Goal: Task Accomplishment & Management: Manage account settings

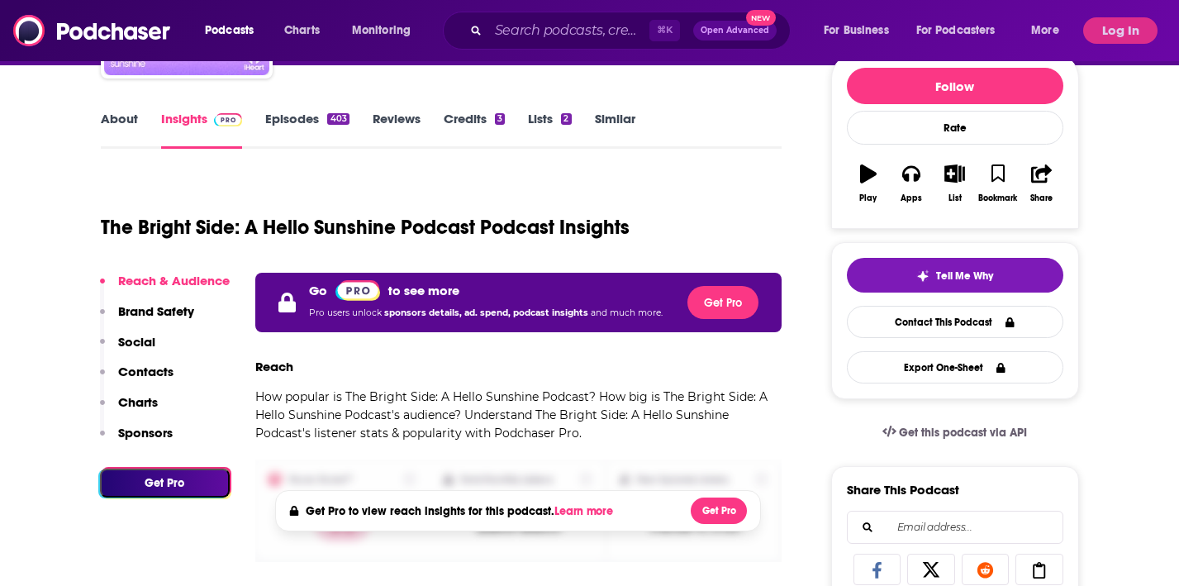
click at [1120, 21] on button "Log In" at bounding box center [1120, 30] width 74 height 26
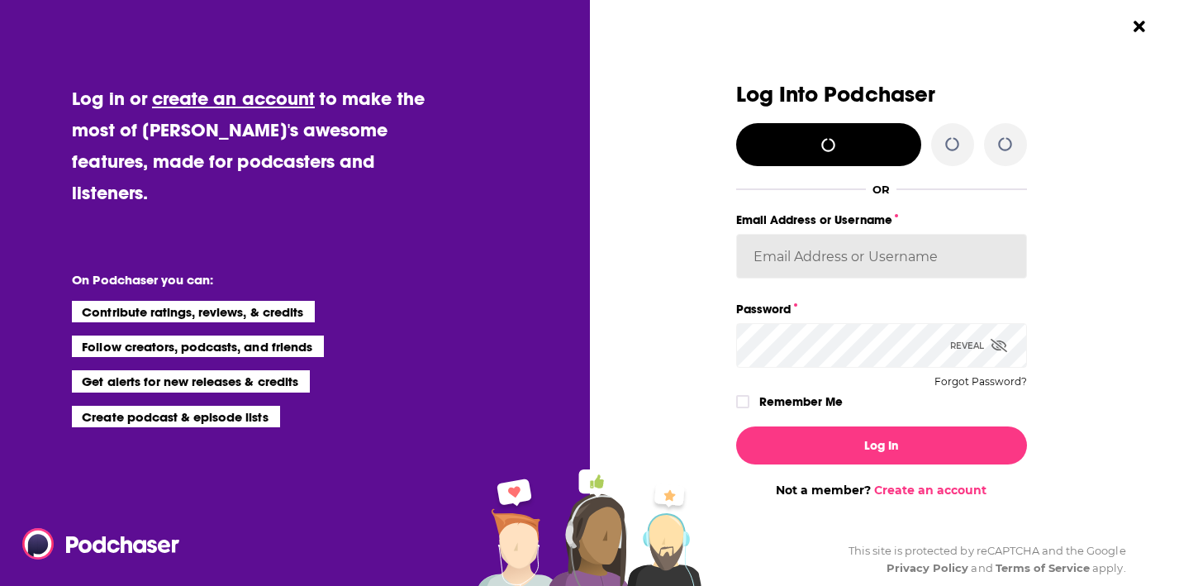
type input "AutumnKatie"
click at [789, 414] on div "Log In Not a member? Create an account" at bounding box center [881, 455] width 291 height 84
click at [763, 403] on label "Remember Me" at bounding box center [800, 401] width 83 height 21
click at [731, 398] on div "Dialog" at bounding box center [590, 290] width 291 height 415
click at [739, 398] on icon "Dialog" at bounding box center [743, 402] width 10 height 10
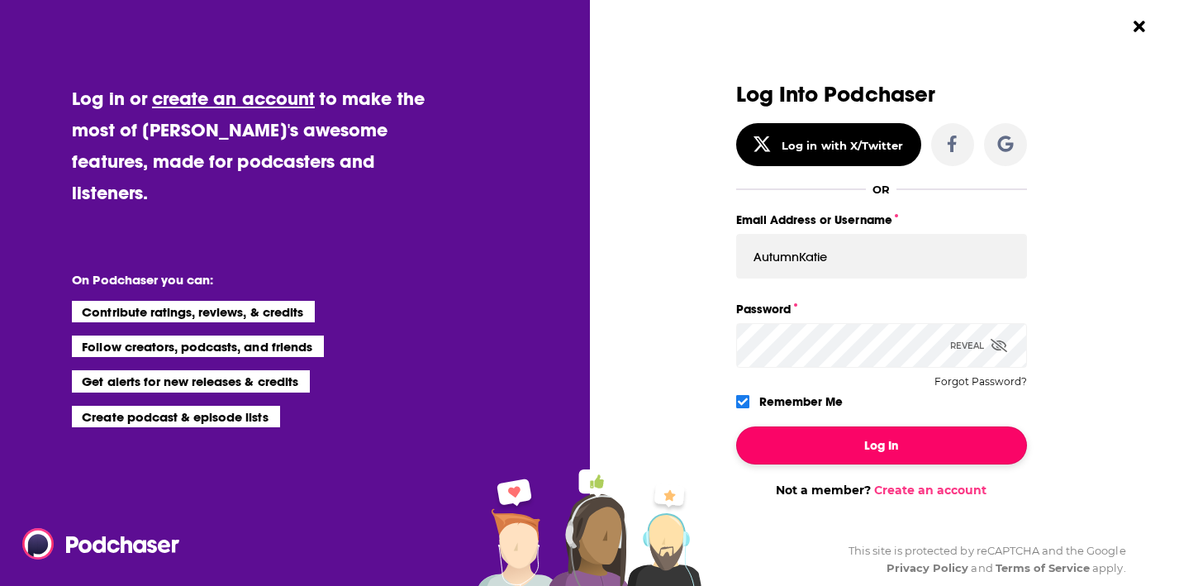
click at [810, 429] on button "Log In" at bounding box center [881, 445] width 291 height 38
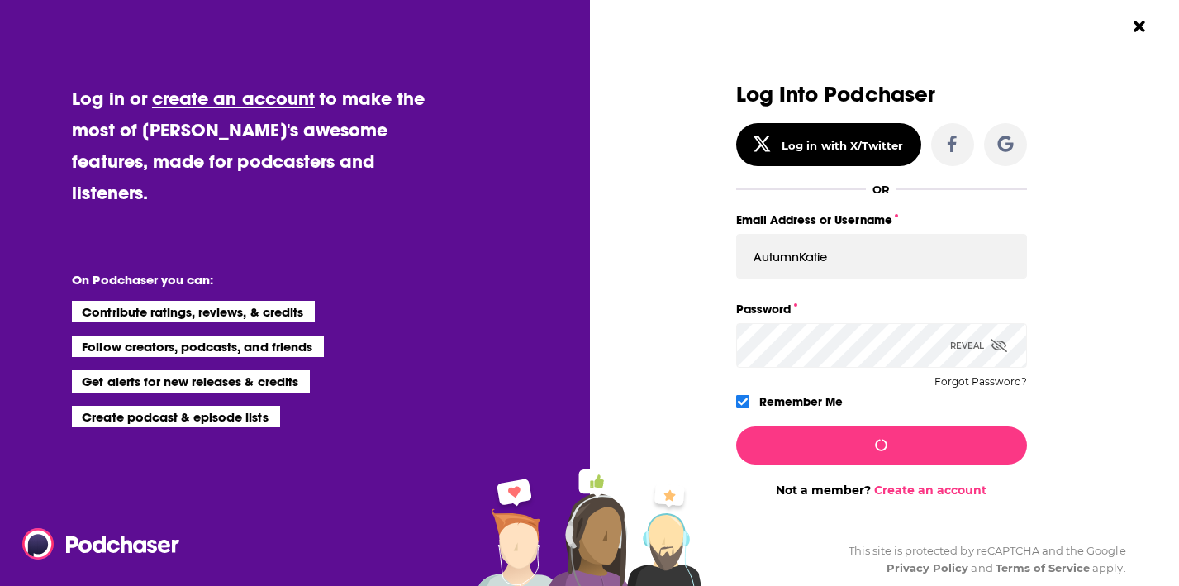
scroll to position [204, 0]
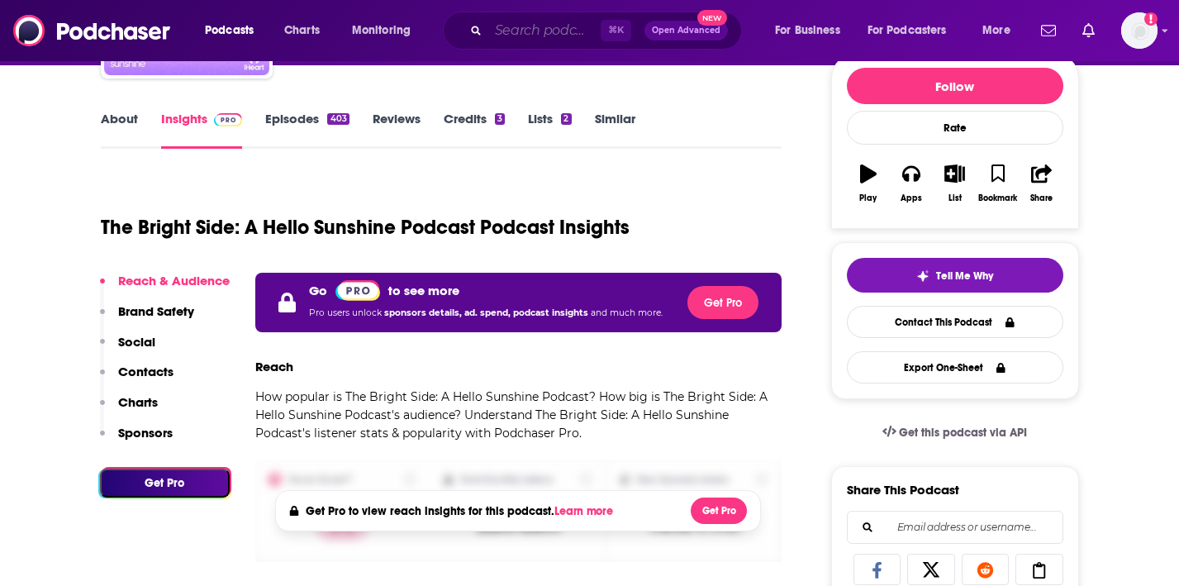
click at [496, 28] on input "Search podcasts, credits, & more..." at bounding box center [544, 30] width 112 height 26
click at [1164, 36] on div "Show profile menu" at bounding box center [1165, 31] width 7 height 19
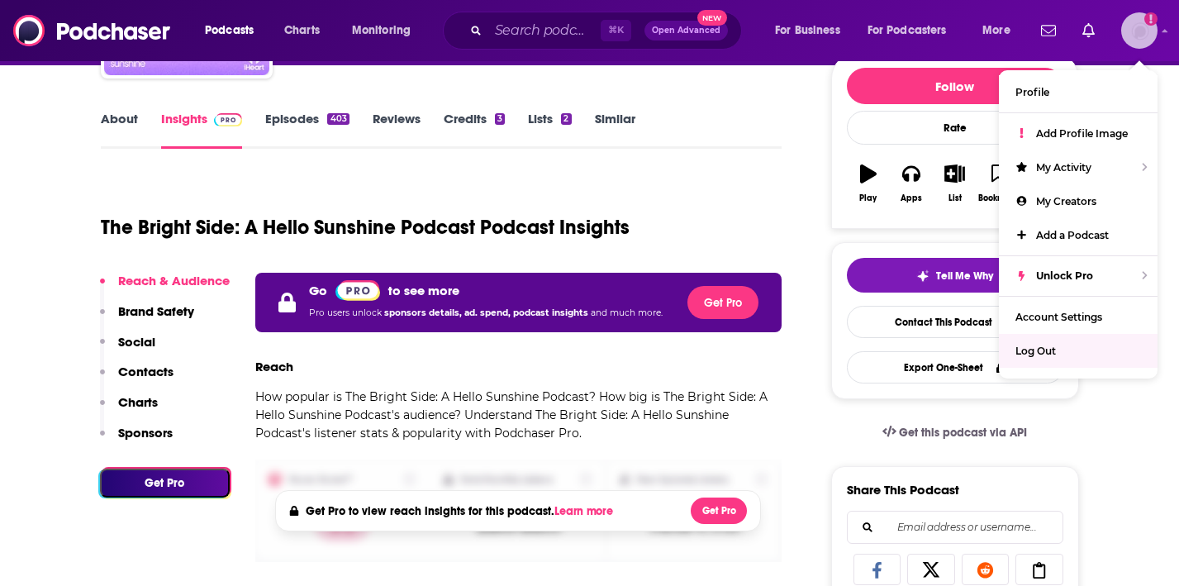
click at [1065, 334] on div "Log Out" at bounding box center [1078, 351] width 159 height 34
